Goal: Find specific page/section: Find specific page/section

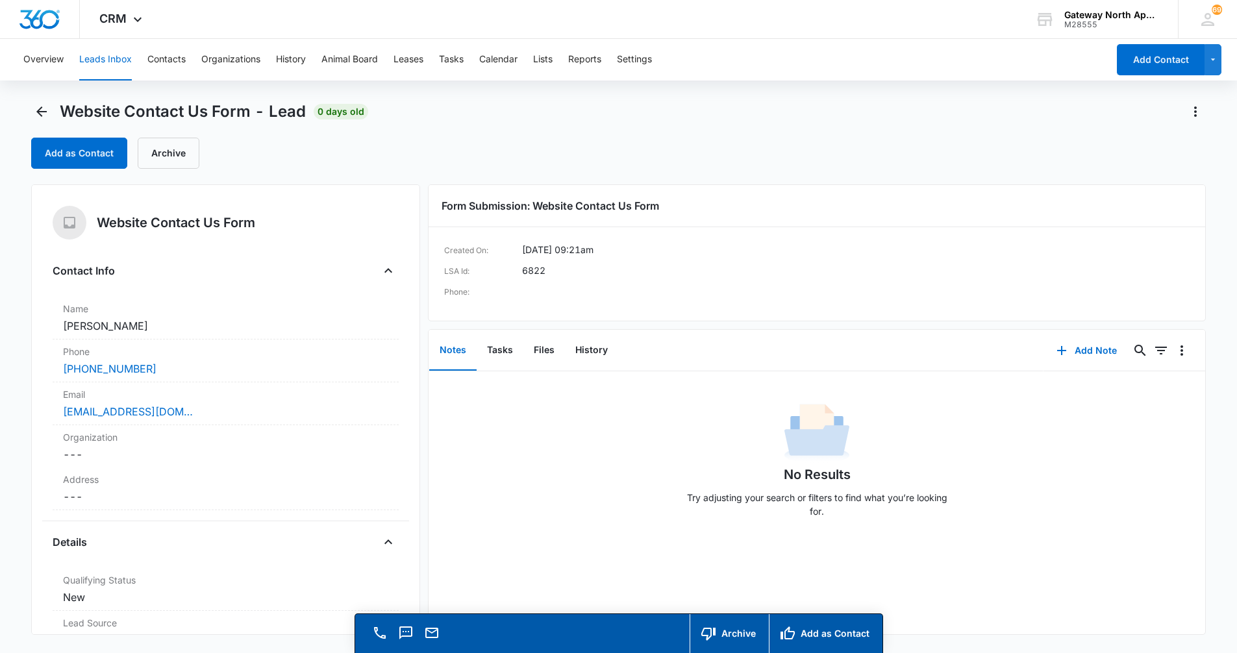
scroll to position [130, 0]
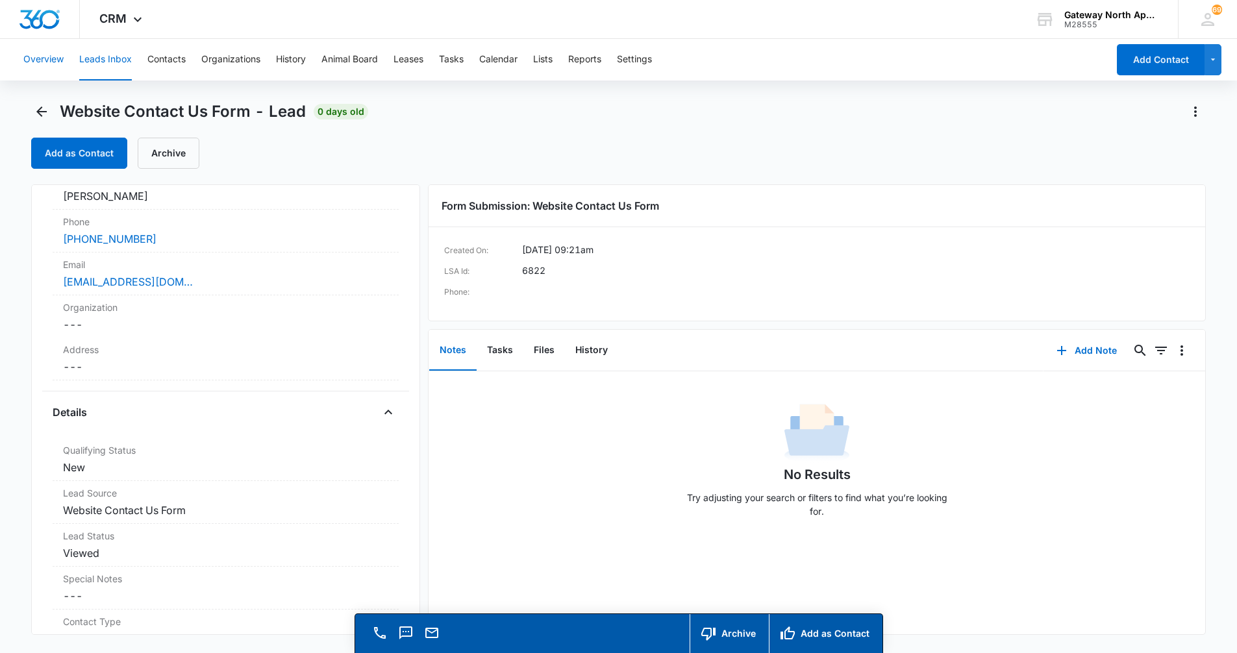
click at [44, 67] on button "Overview" at bounding box center [43, 60] width 40 height 42
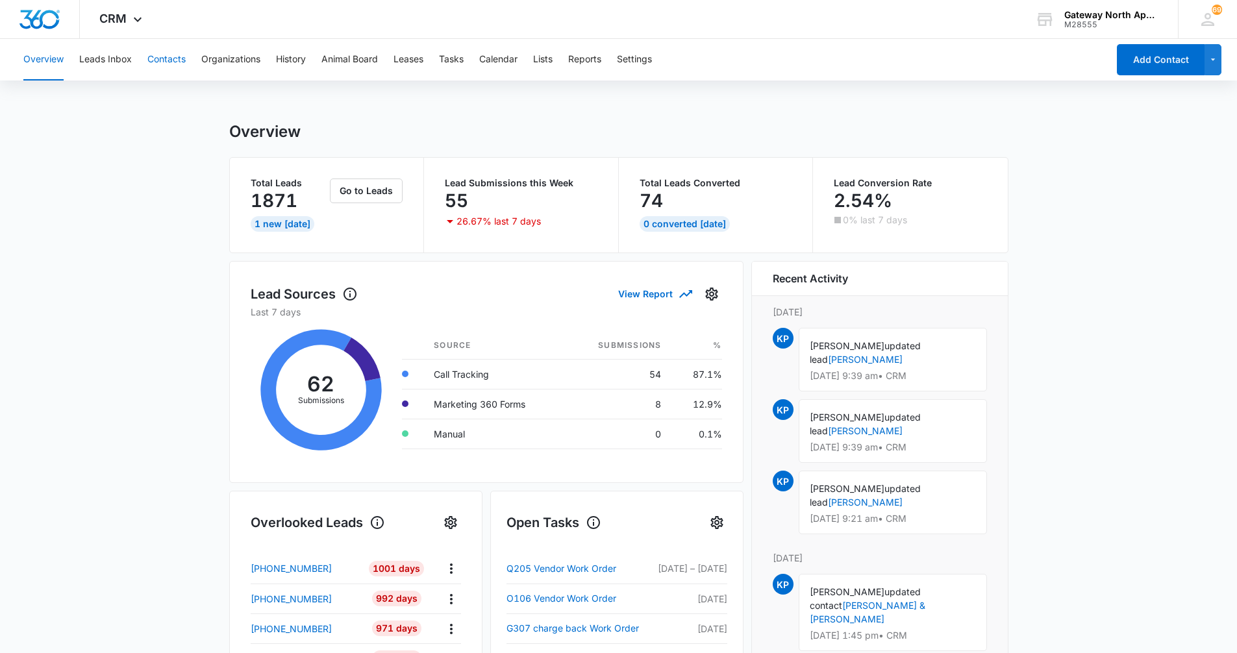
click at [164, 60] on button "Contacts" at bounding box center [166, 60] width 38 height 42
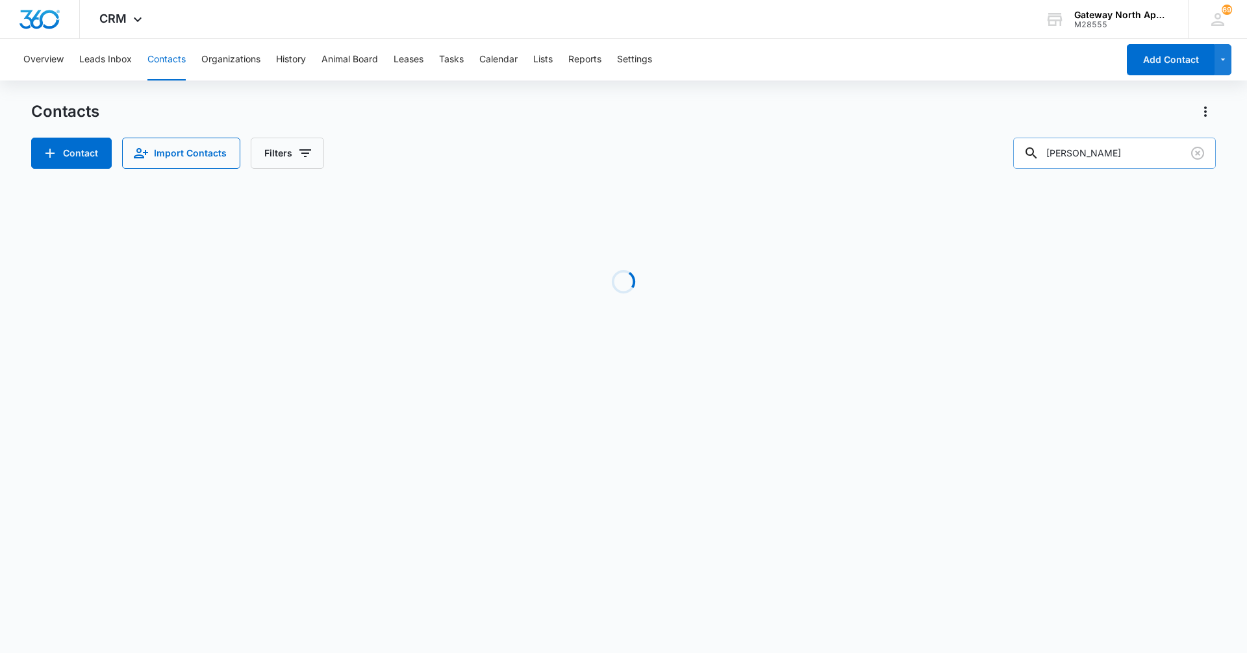
click at [1116, 145] on input "[PERSON_NAME]" at bounding box center [1114, 153] width 203 height 31
type input "m"
type input "[PERSON_NAME]"
